Goal: Information Seeking & Learning: Compare options

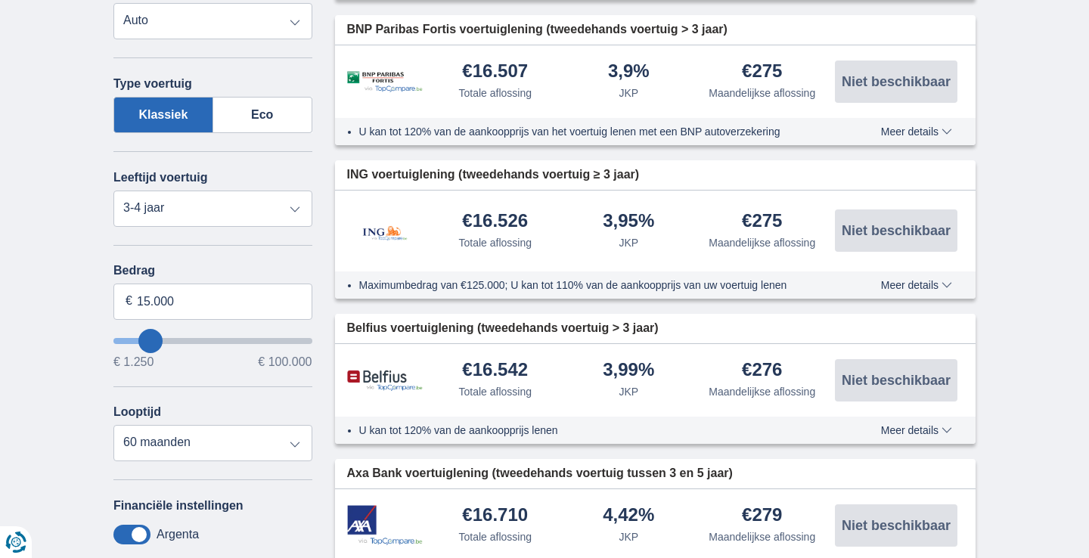
scroll to position [485, 0]
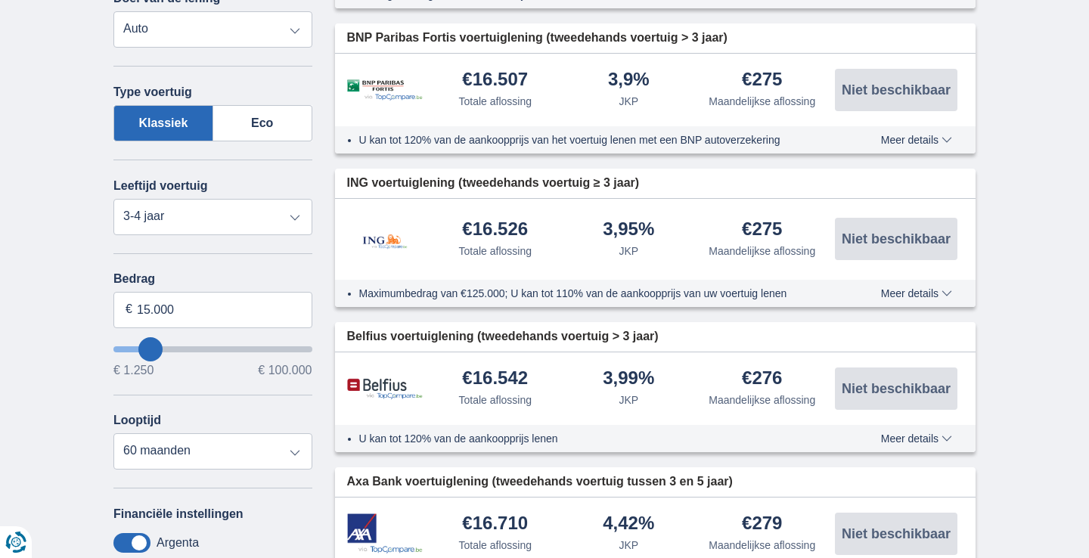
type input "48.250"
type input "48250"
click at [209, 346] on input "wantToBorrow" at bounding box center [212, 349] width 199 height 6
select select "120"
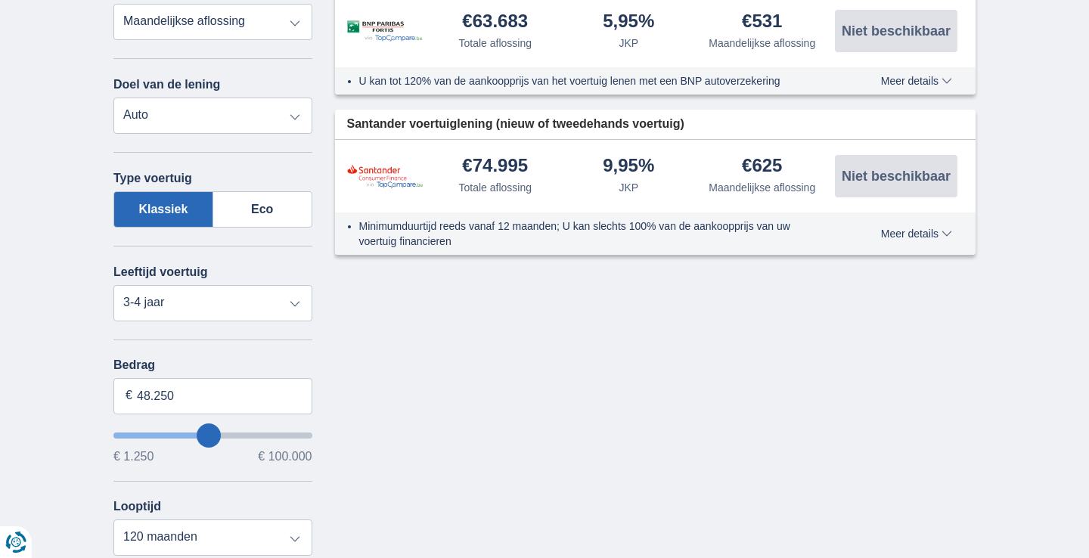
scroll to position [443, 0]
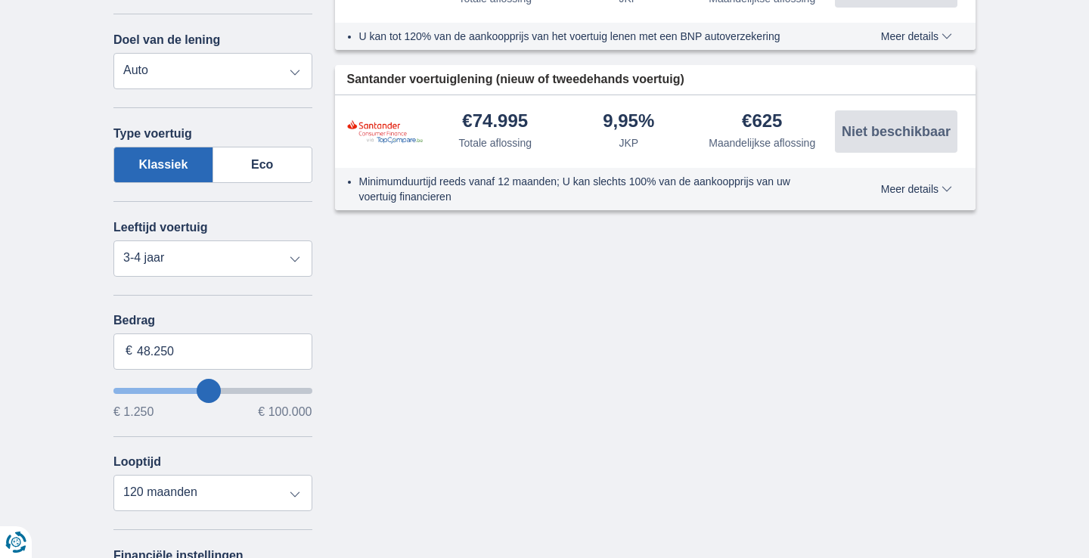
type input "42.250"
type input "42250"
type input "43.250"
type input "43250"
type input "44.250"
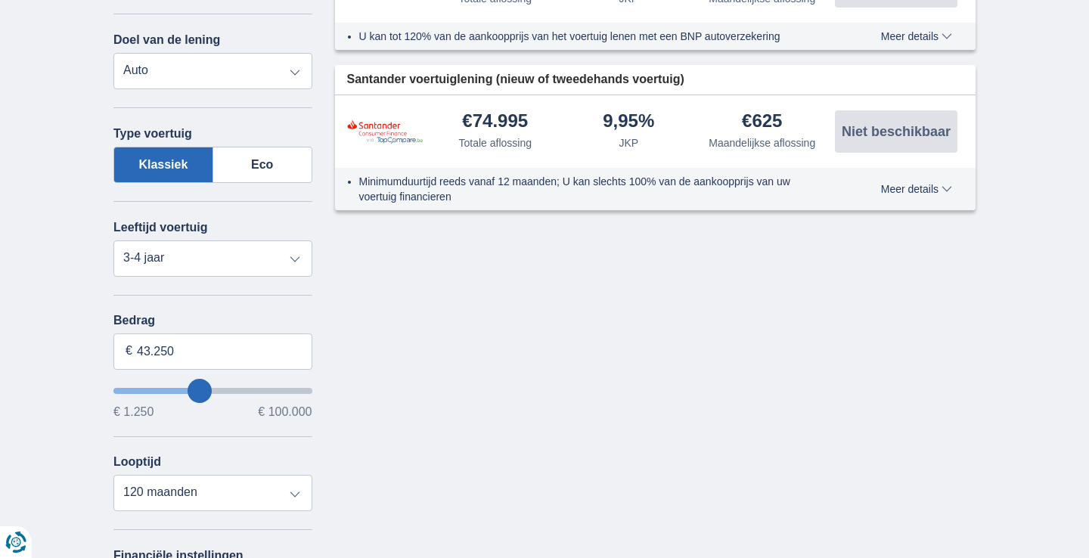
type input "44250"
type input "45.250"
type input "45250"
type input "46.250"
type input "46250"
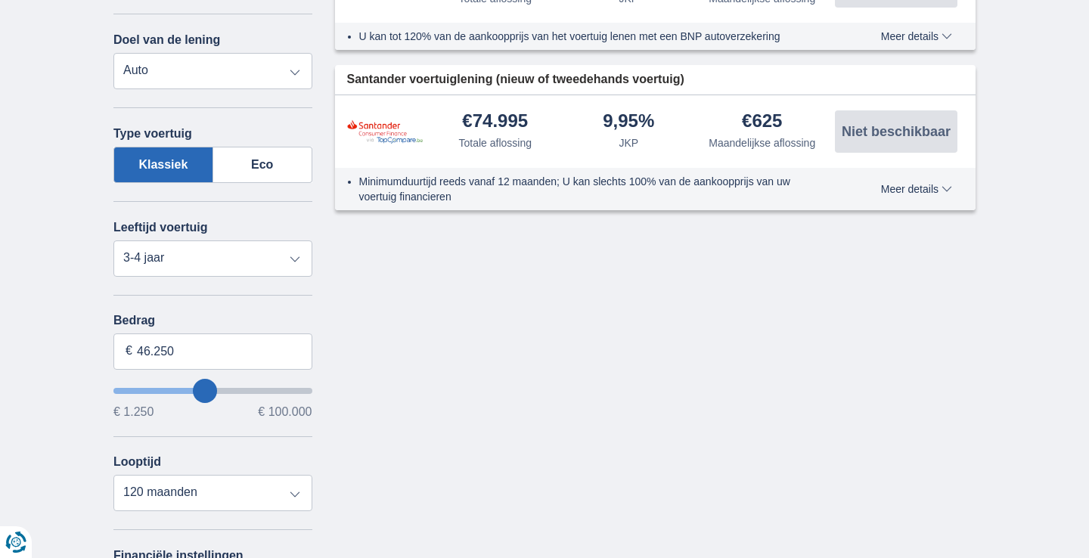
type input "47.250"
type input "47250"
type input "48.250"
type input "48250"
type input "49.250"
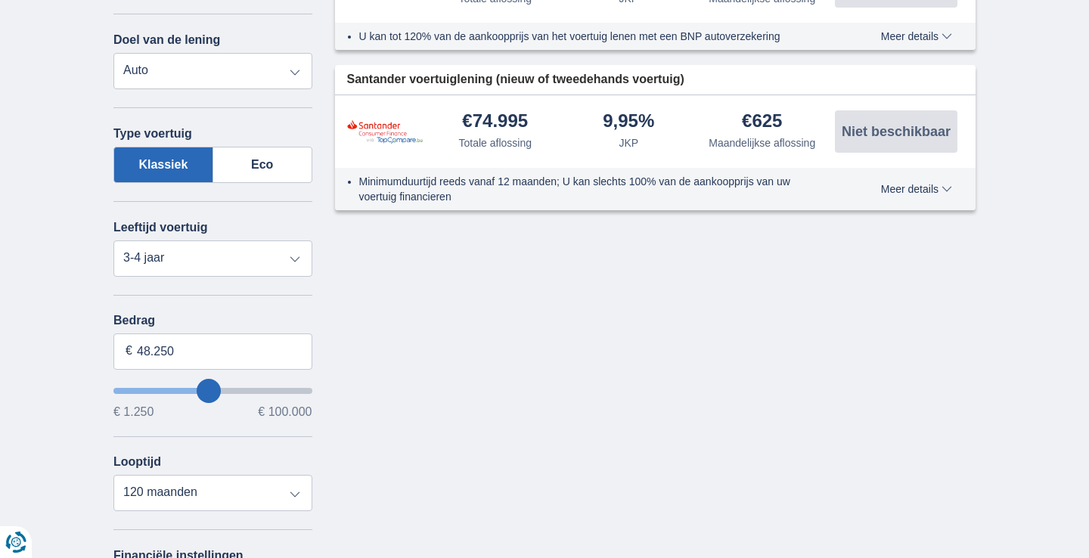
type input "49250"
type input "50.250"
drag, startPoint x: 198, startPoint y: 382, endPoint x: 212, endPoint y: 383, distance: 13.6
type input "50250"
click at [212, 388] on input "wantToBorrow" at bounding box center [212, 391] width 199 height 6
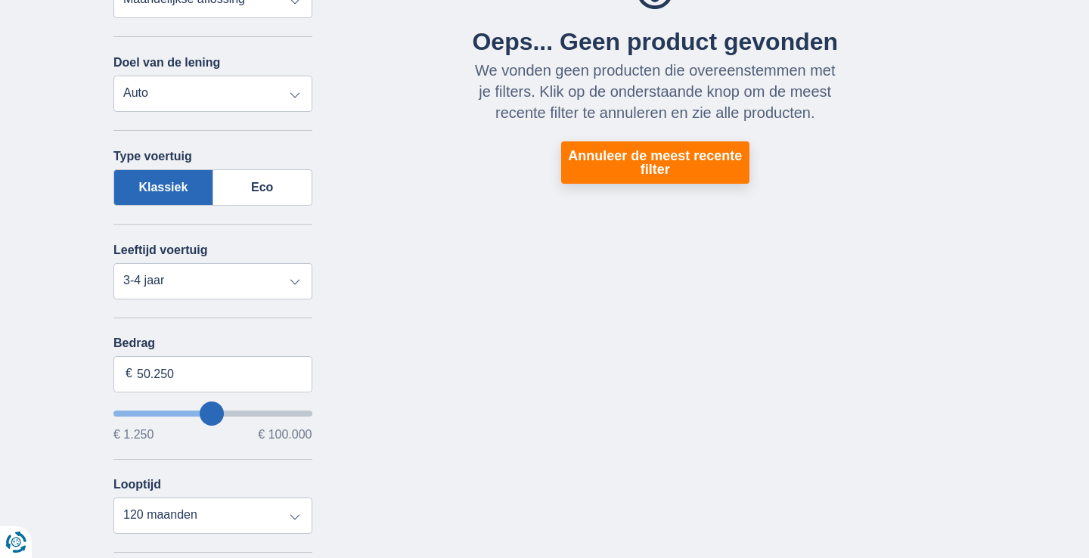
scroll to position [421, 0]
click at [294, 279] on select "Nieuw 0-1 jaar 1-2 jaar 2-3 jaar 3-4 jaar 4-5 jaar 5+ jaar" at bounding box center [212, 281] width 199 height 36
select select "5+"
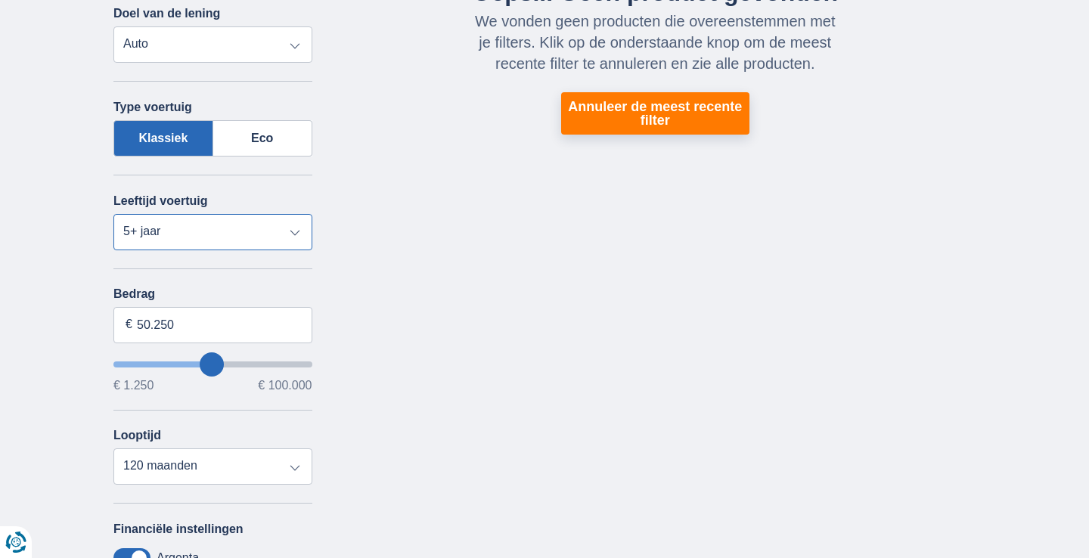
scroll to position [493, 0]
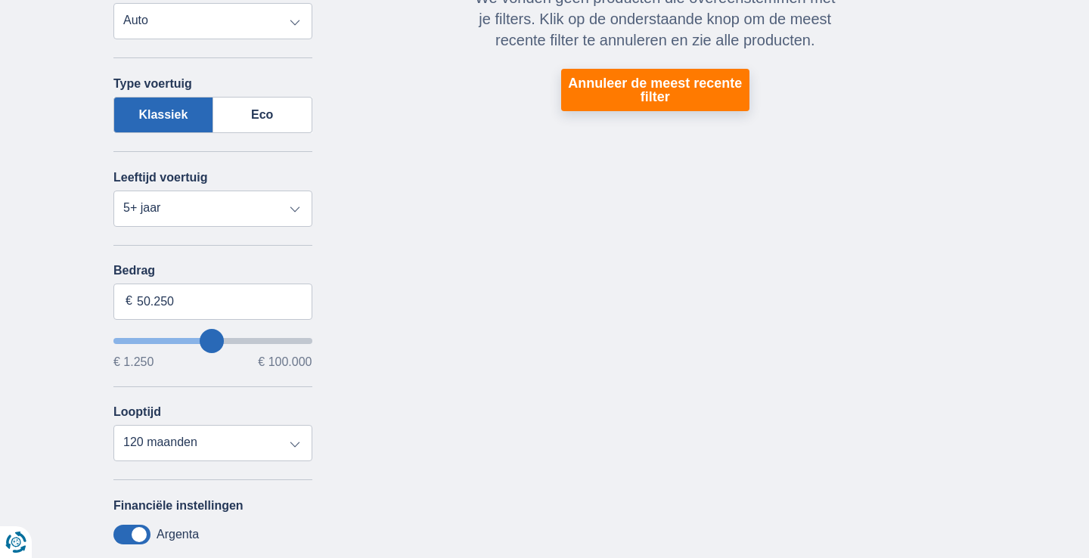
type input "49.250"
type input "49250"
type input "48.250"
type input "48250"
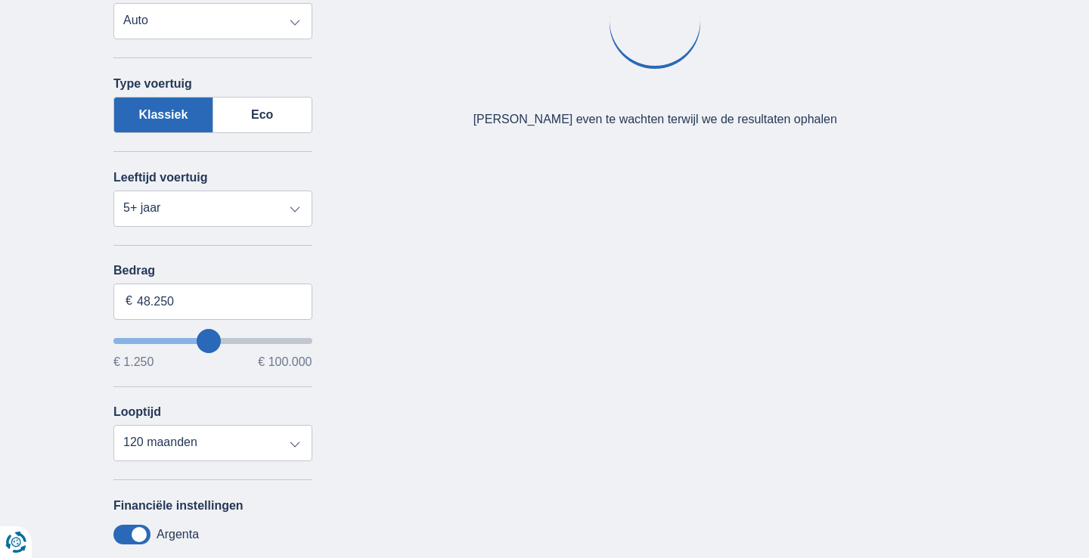
type input "49.250"
type input "49250"
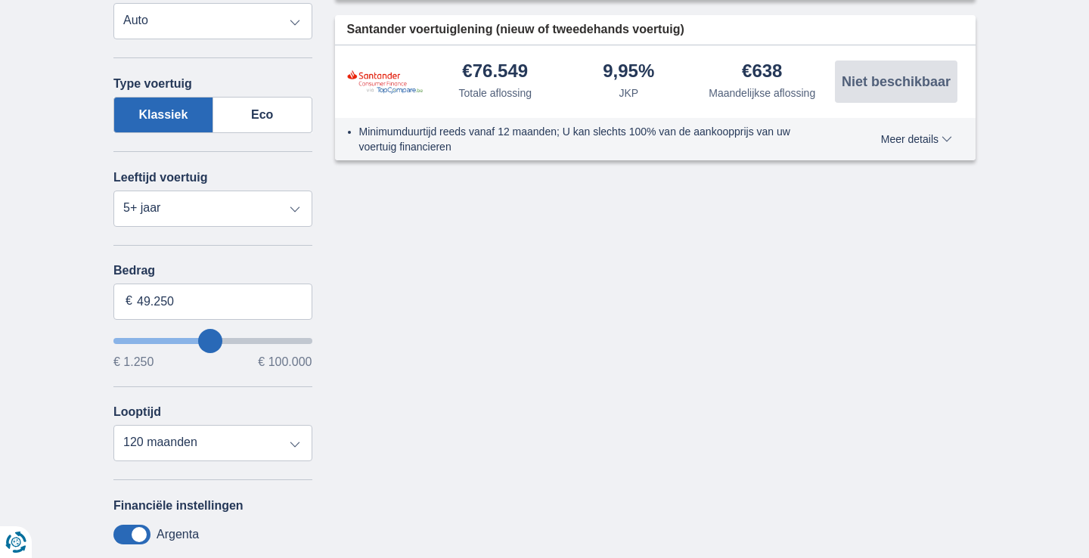
type input "50.250"
type input "50250"
type input "51.250"
type input "51250"
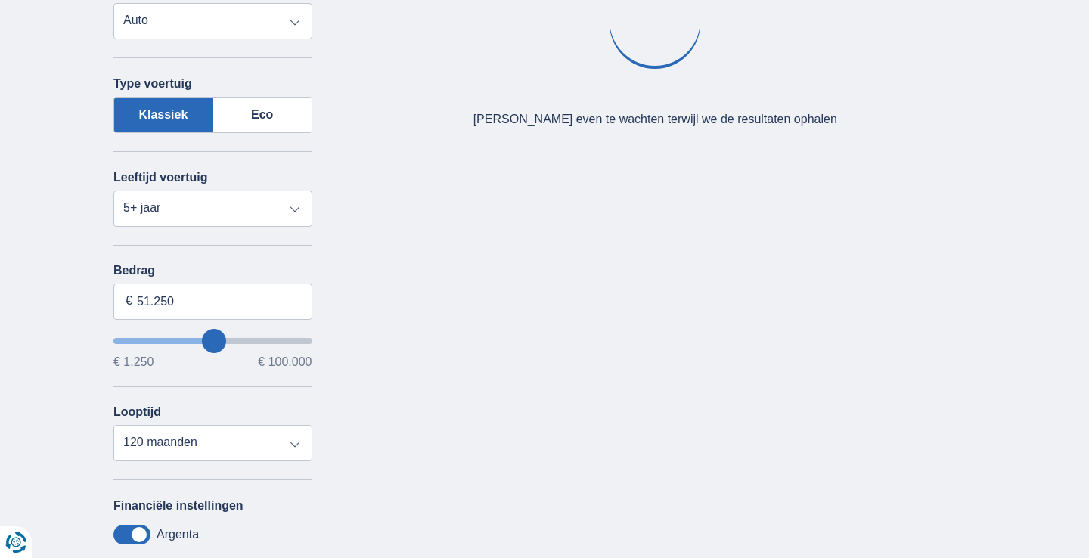
type input "50.250"
type input "50250"
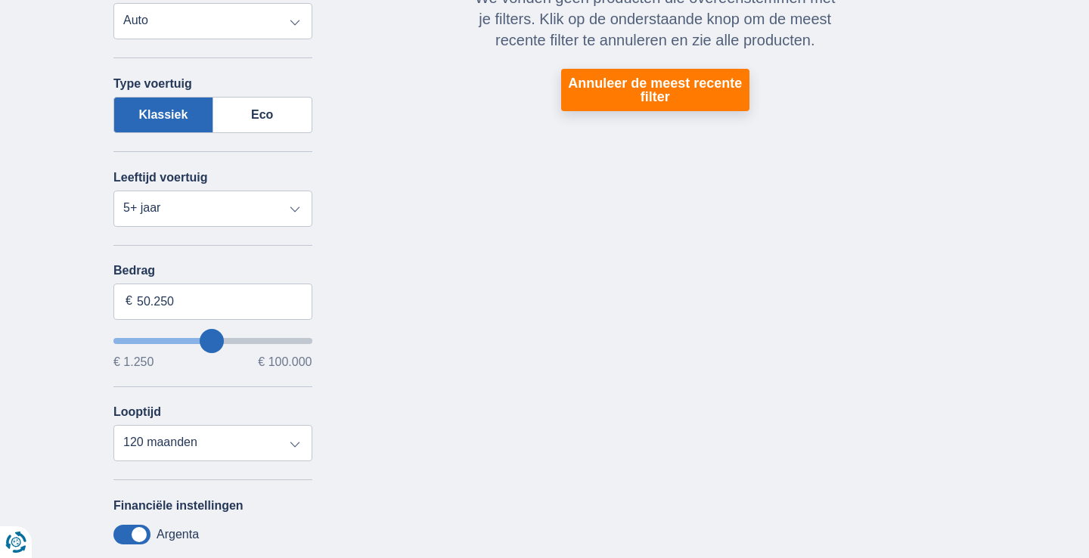
type input "49.250"
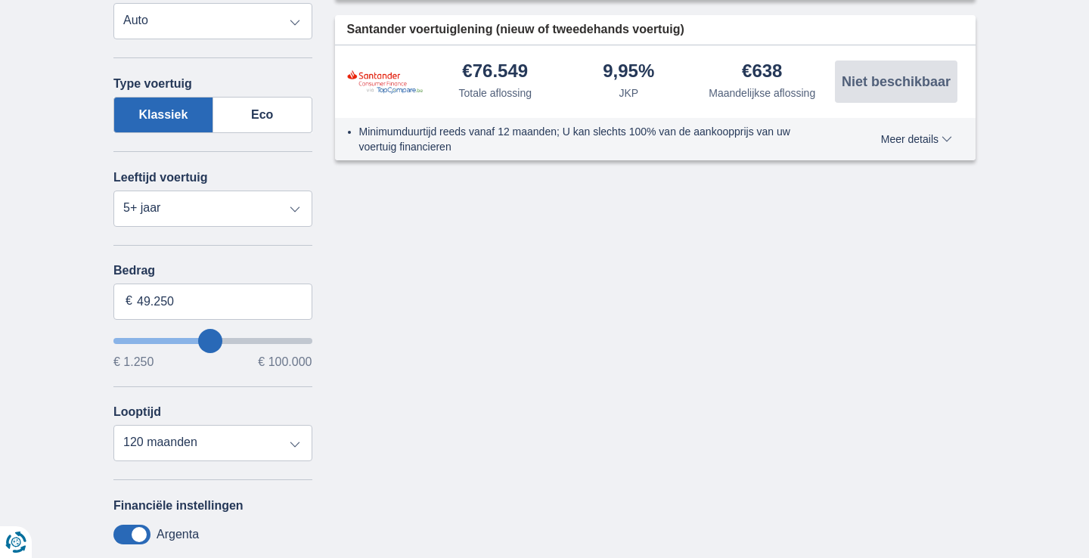
type input "49250"
click at [211, 338] on input "wantToBorrow" at bounding box center [212, 341] width 199 height 6
